Goal: Information Seeking & Learning: Check status

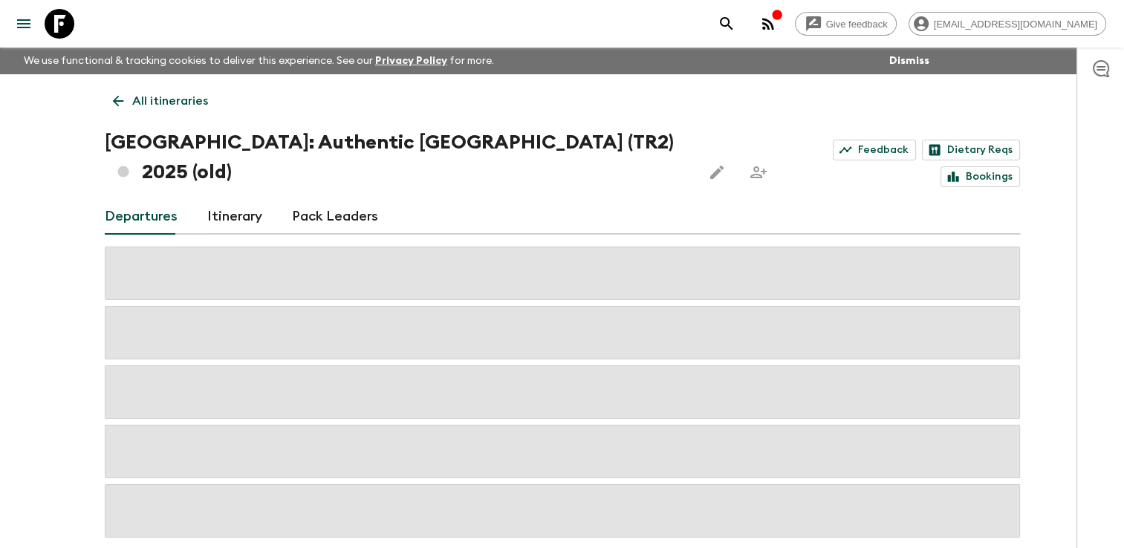
click at [123, 97] on icon at bounding box center [118, 101] width 16 height 16
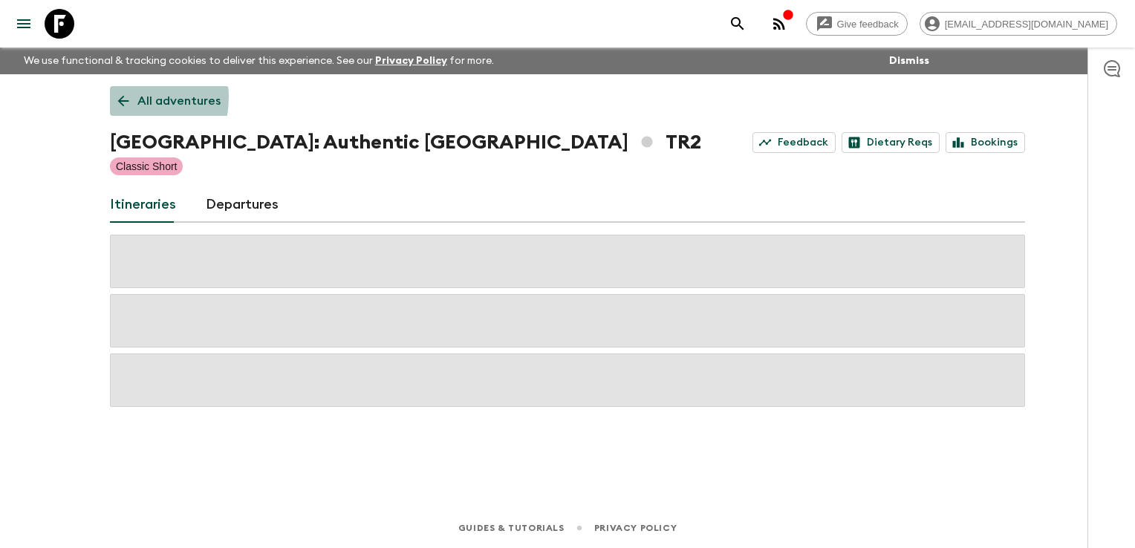
click at [123, 97] on icon at bounding box center [123, 101] width 11 height 11
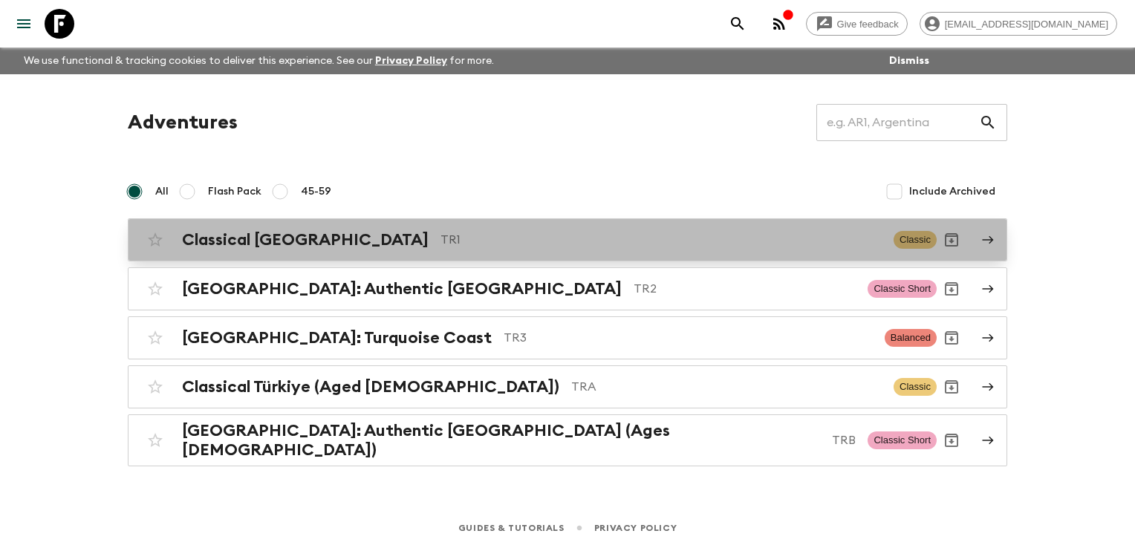
click at [258, 247] on h2 "Classical [GEOGRAPHIC_DATA]" at bounding box center [305, 239] width 247 height 19
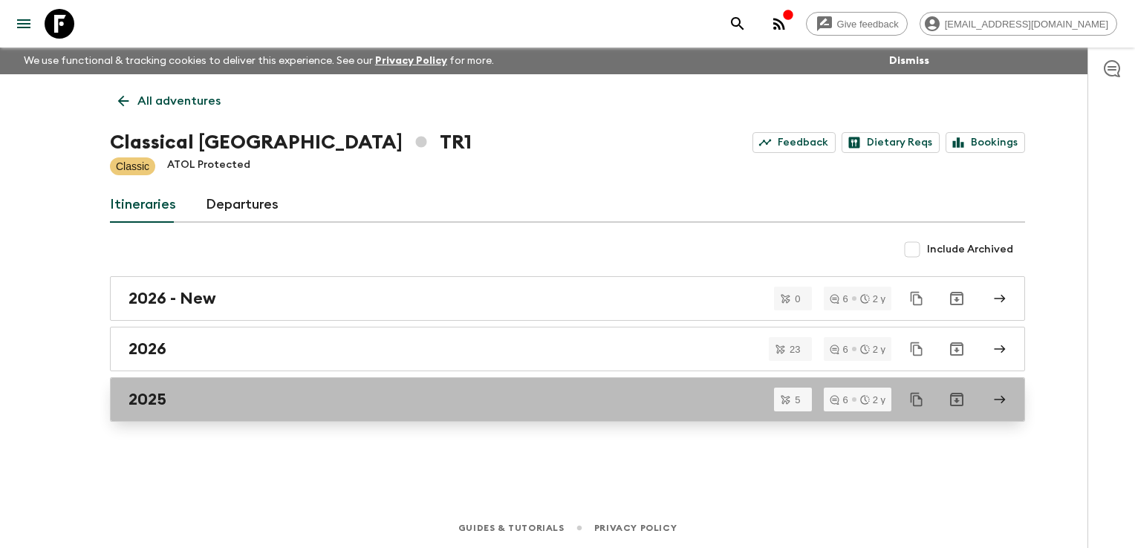
click at [244, 405] on div "2025" at bounding box center [554, 399] width 850 height 19
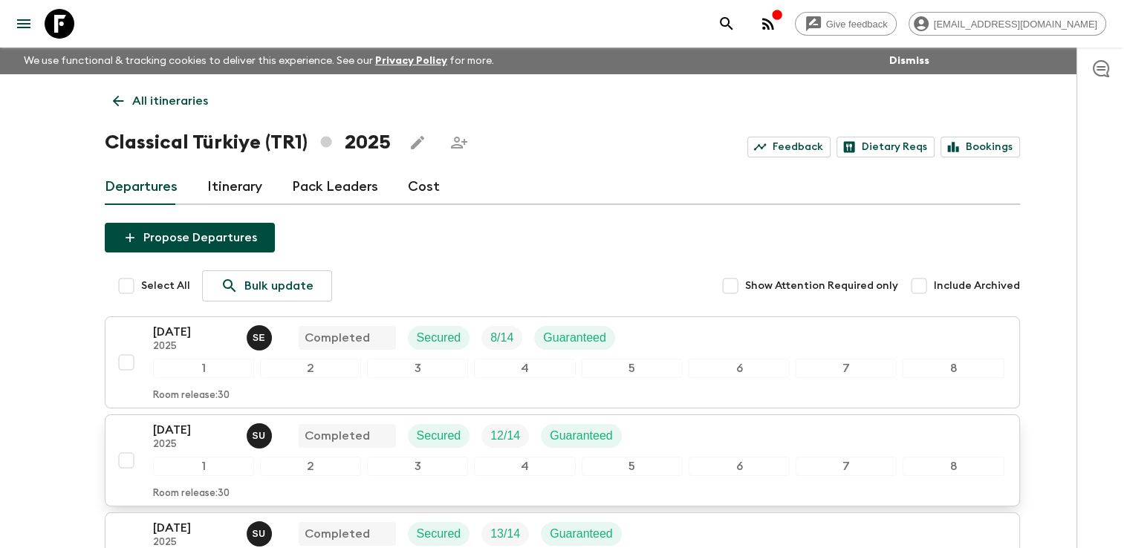
scroll to position [384, 0]
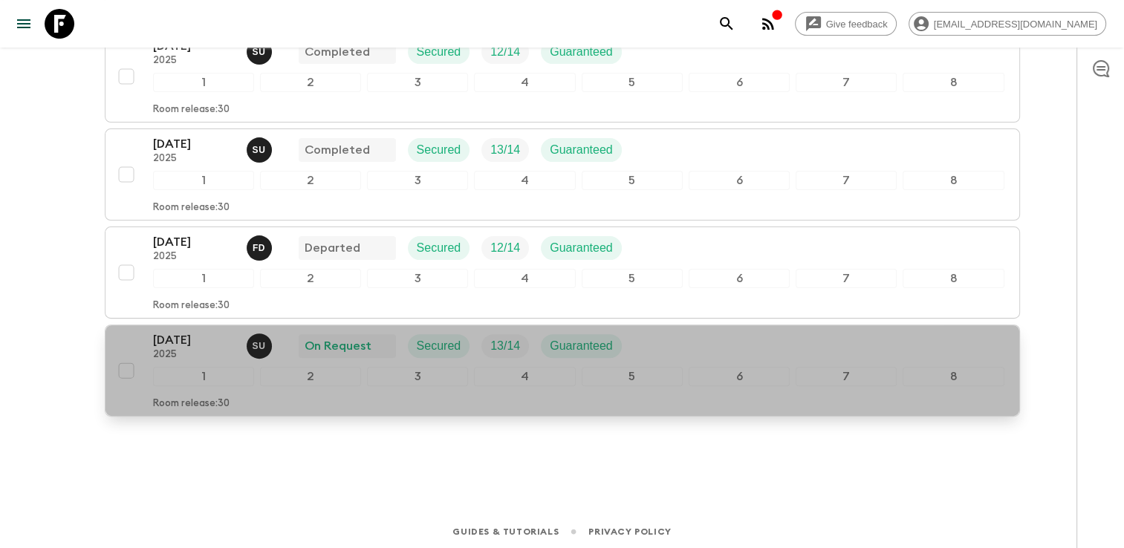
click at [672, 346] on div "[DATE] 2025 S U On Request Secured 13 / 14 Guaranteed" at bounding box center [579, 346] width 852 height 30
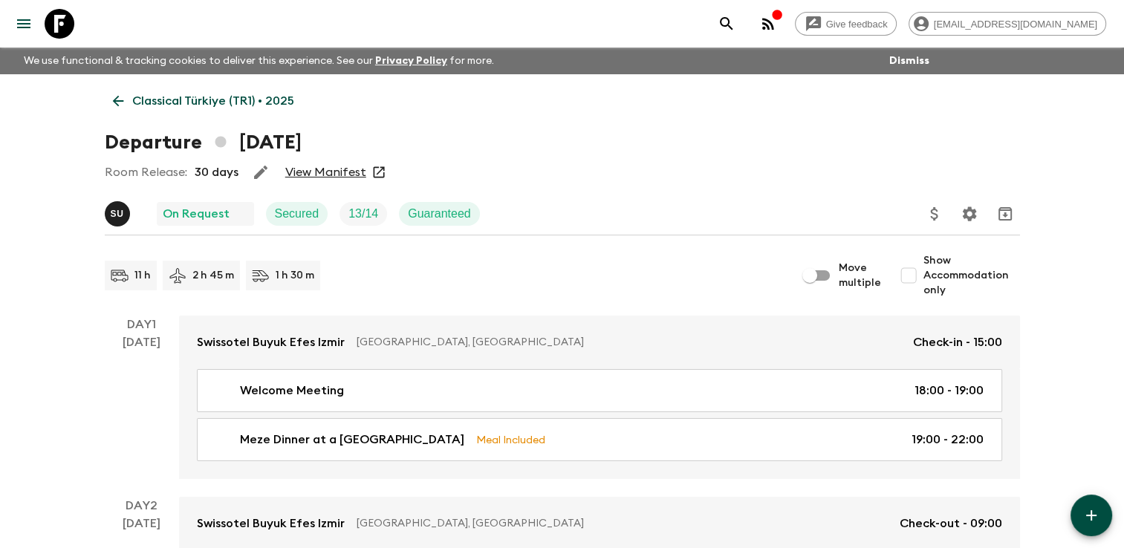
click at [336, 167] on link "View Manifest" at bounding box center [325, 172] width 81 height 15
